Goal: Information Seeking & Learning: Find specific fact

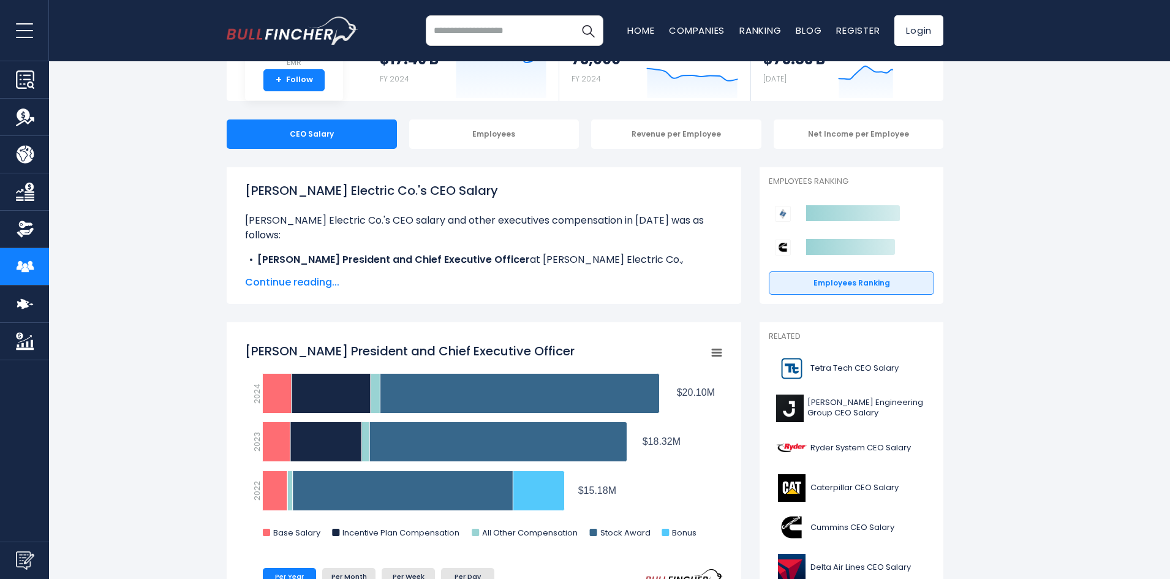
scroll to position [122, 0]
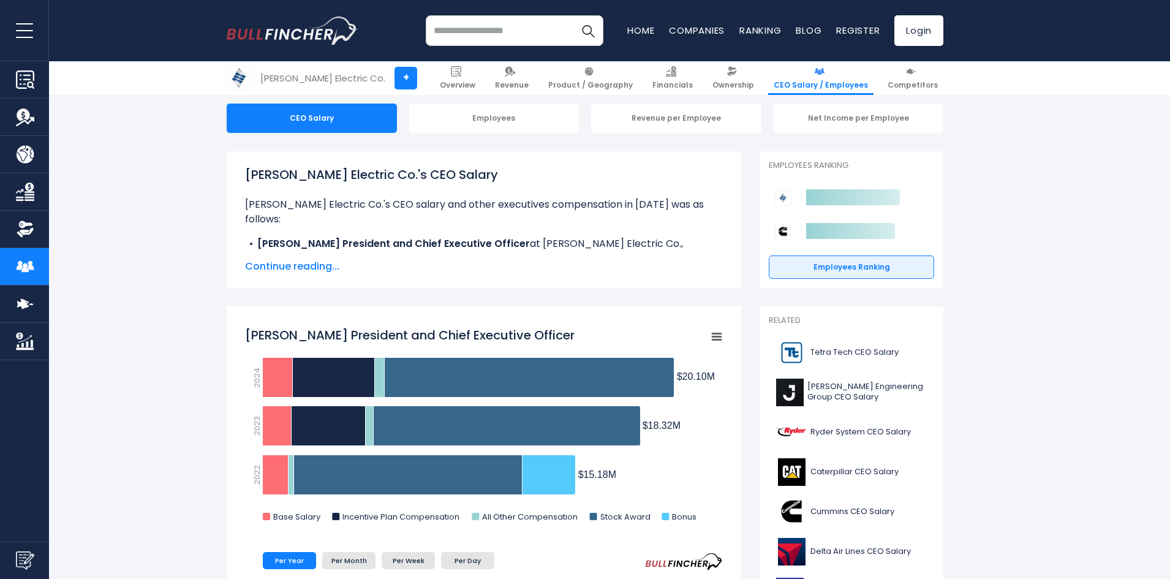
click at [301, 267] on span "Continue reading..." at bounding box center [484, 266] width 478 height 15
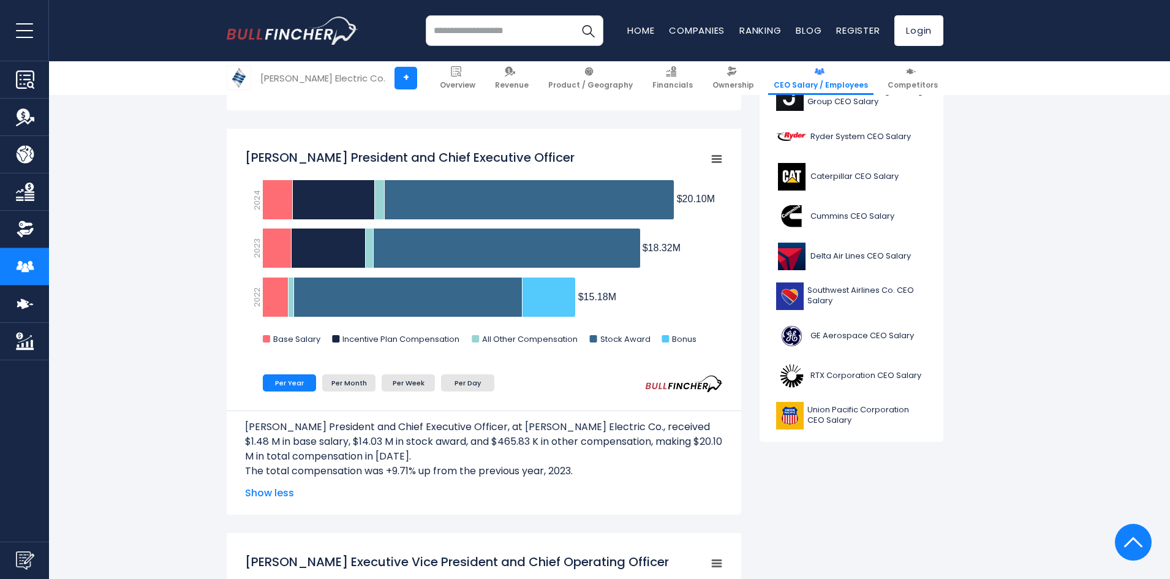
scroll to position [429, 0]
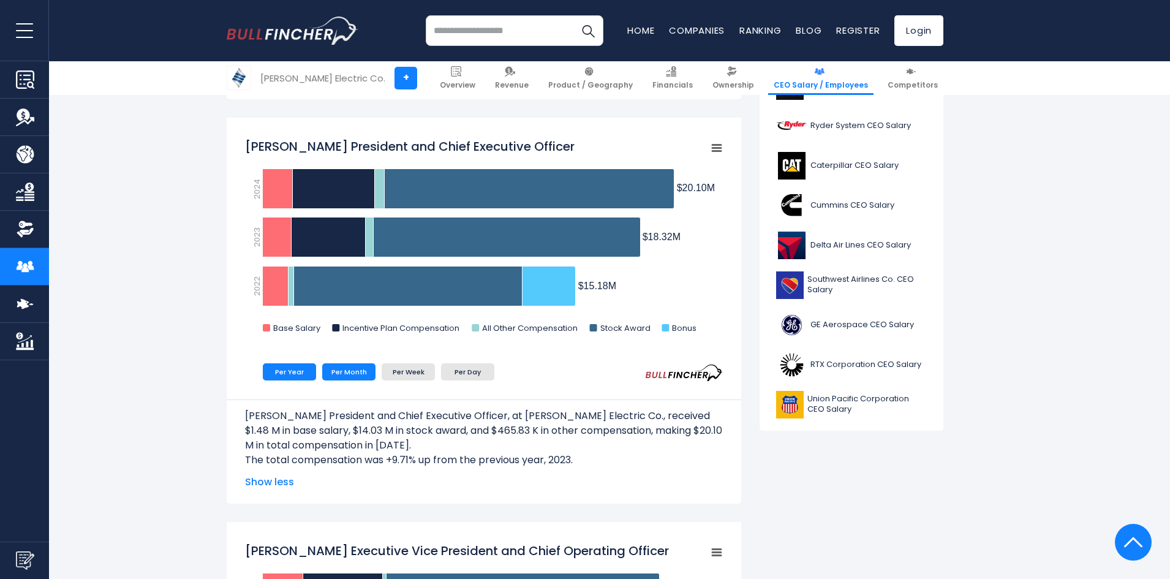
click at [352, 368] on li "Per Month" at bounding box center [348, 371] width 53 height 17
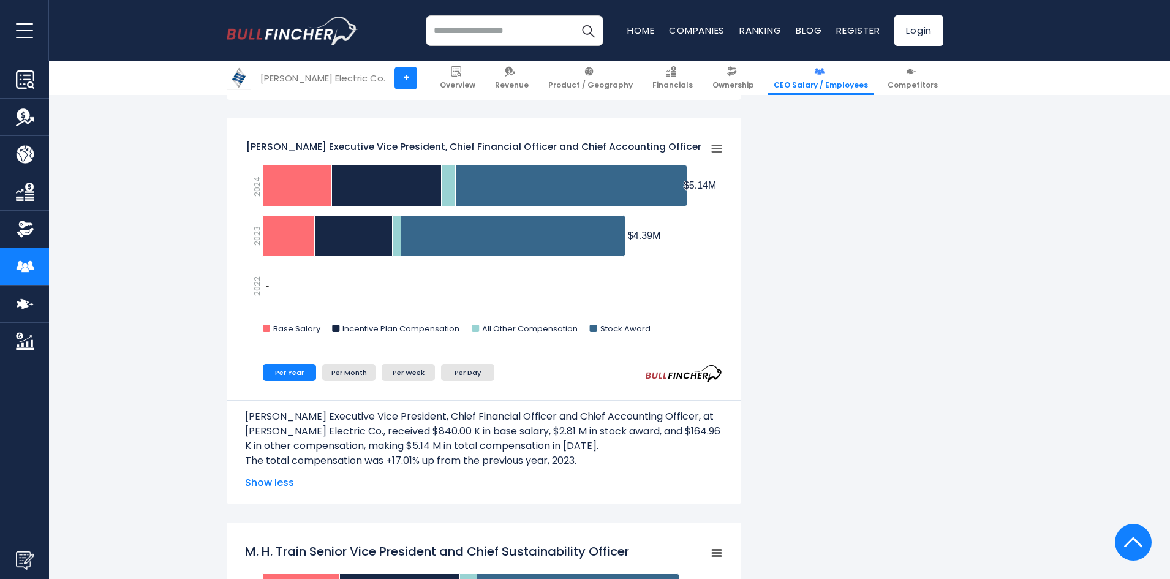
scroll to position [1654, 0]
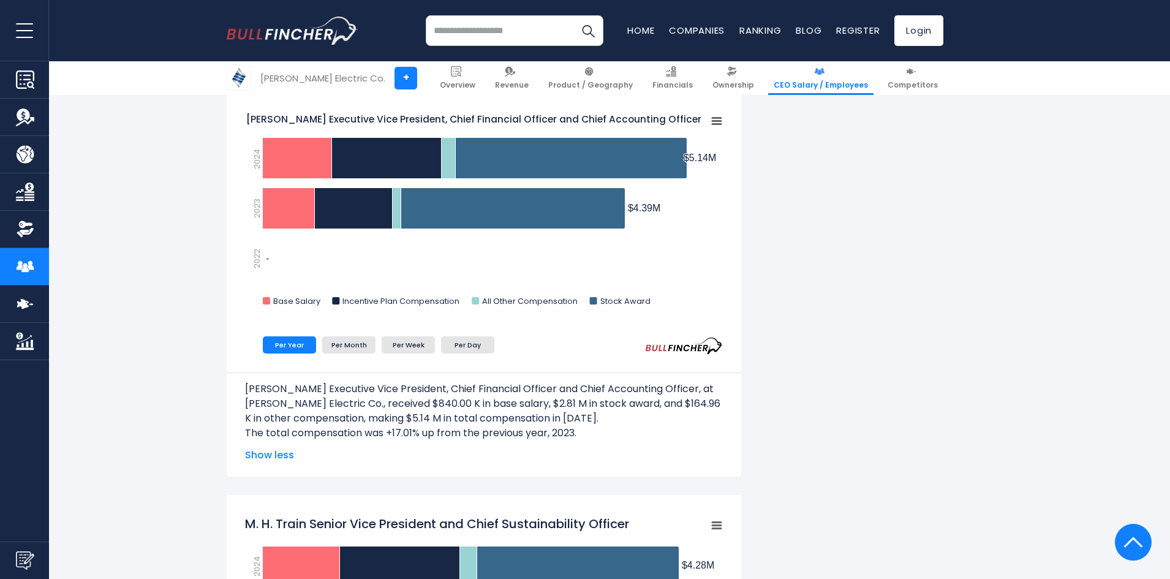
click at [508, 28] on input "search" at bounding box center [515, 30] width 178 height 31
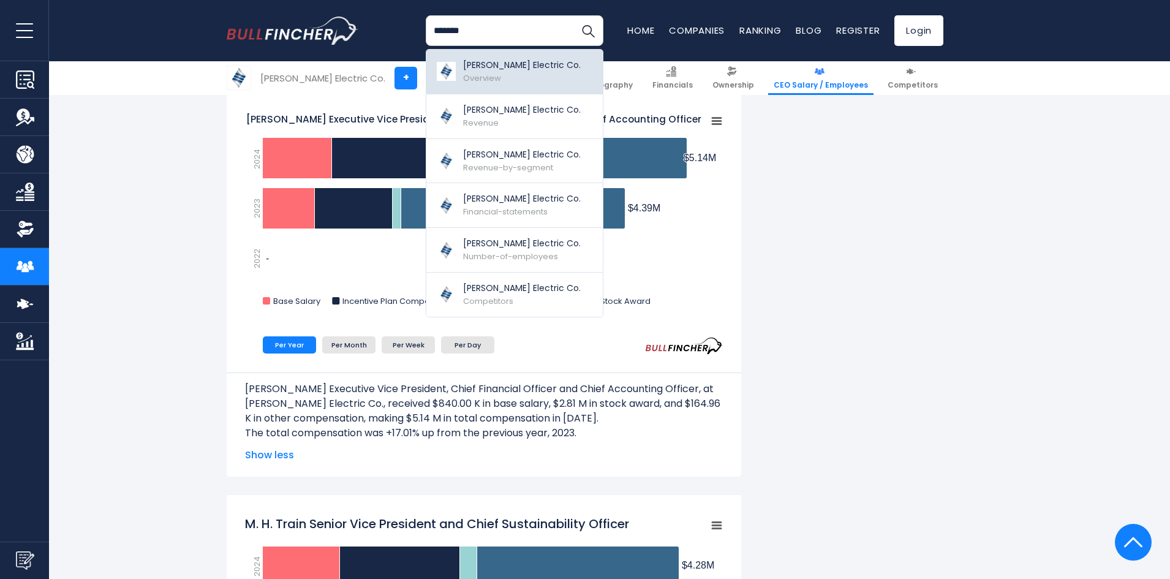
type input "*******"
click at [510, 71] on p "[PERSON_NAME] Electric Co." at bounding box center [522, 65] width 118 height 13
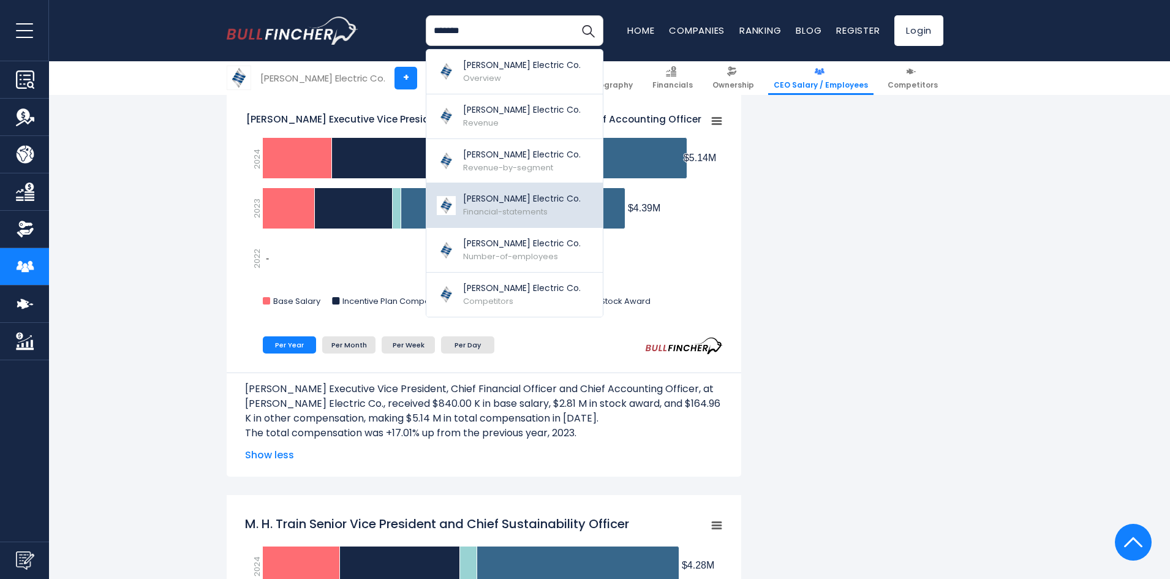
scroll to position [1715, 0]
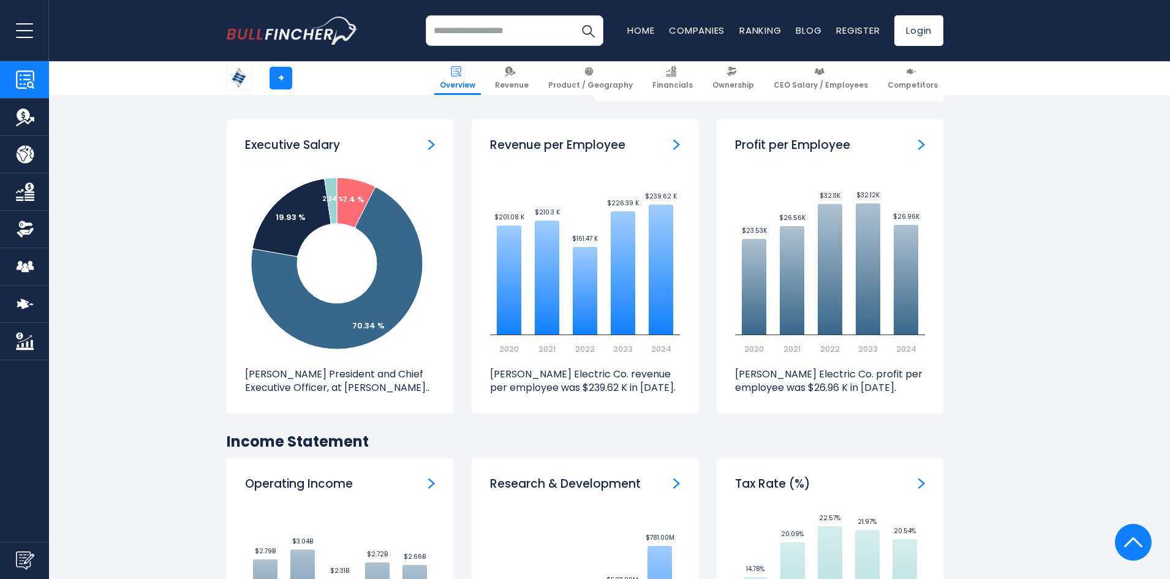
scroll to position [1470, 0]
